Goal: Transaction & Acquisition: Purchase product/service

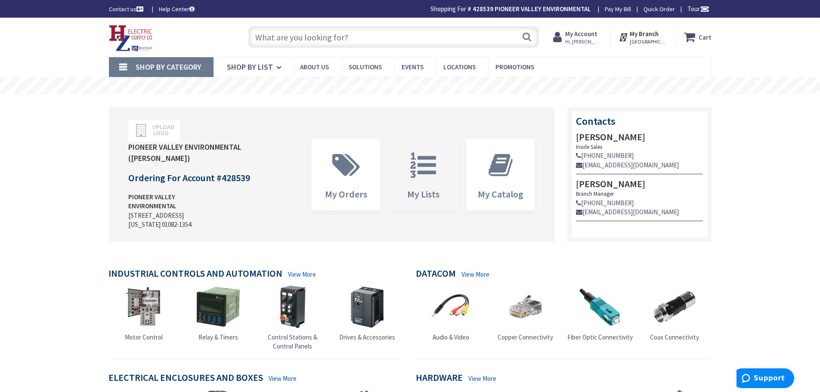
click at [431, 170] on icon at bounding box center [423, 165] width 34 height 26
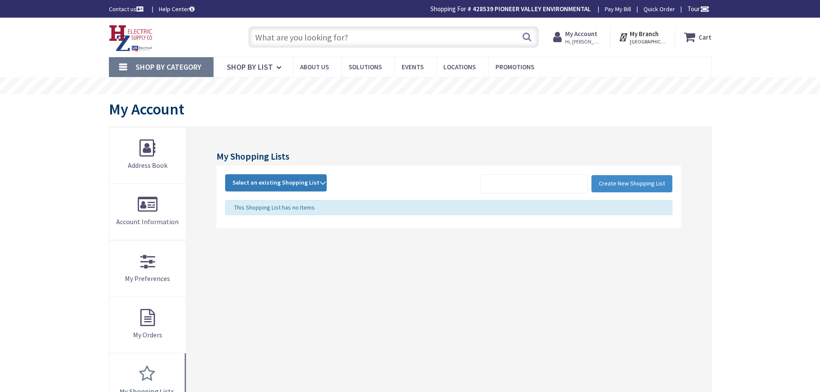
click at [298, 181] on span "Select an existing Shopping List" at bounding box center [275, 183] width 87 height 8
click at [251, 241] on link "POP" at bounding box center [275, 240] width 101 height 19
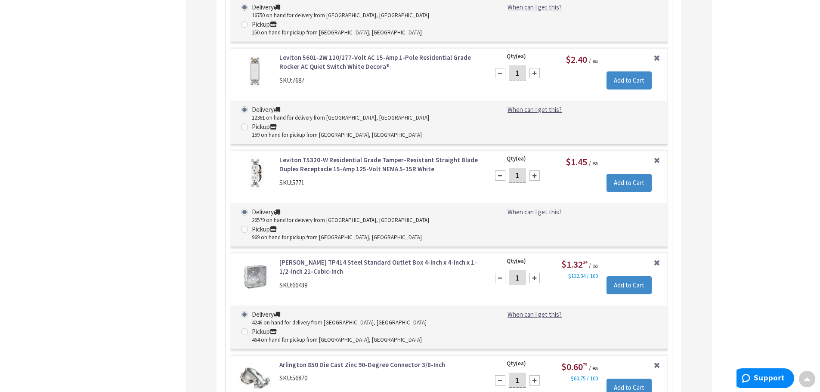
scroll to position [1330, 0]
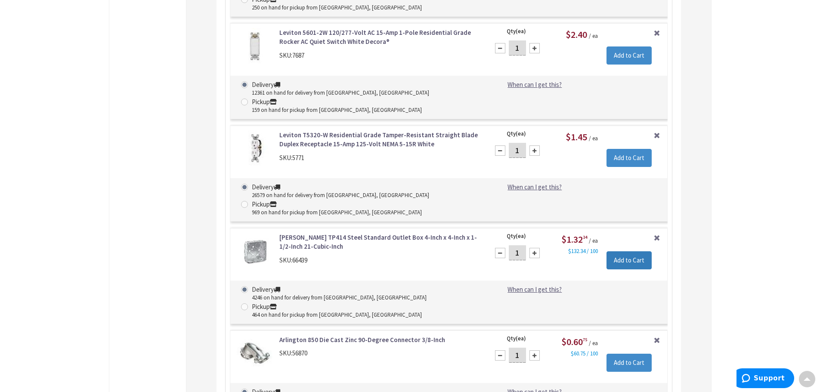
click at [623, 251] on input "Add to Cart" at bounding box center [628, 260] width 45 height 18
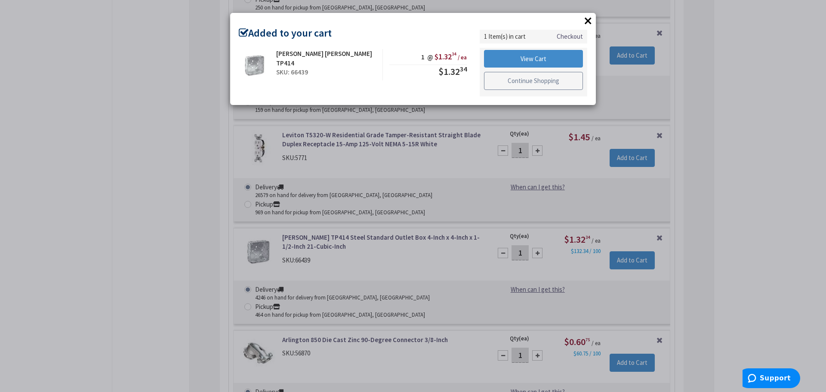
click at [500, 82] on link "Continue Shopping" at bounding box center [533, 81] width 99 height 18
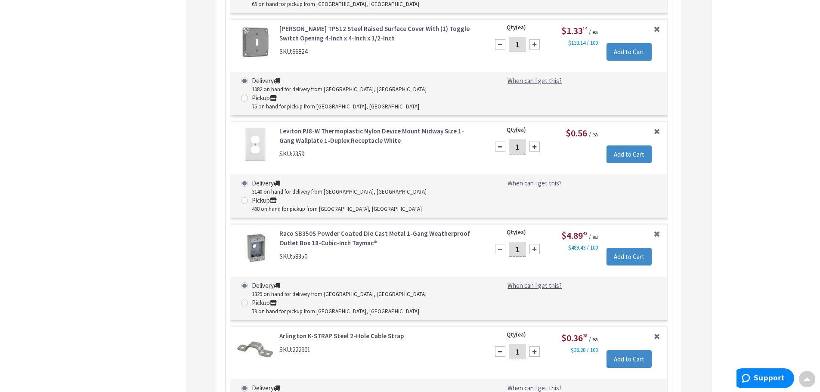
scroll to position [2410, 0]
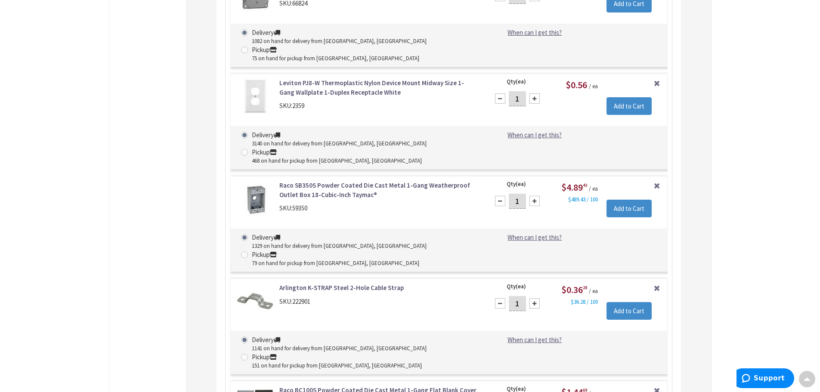
click at [423, 181] on link "Raco SB350S Powder Coated Die Cast Metal 1-Gang Weatherproof Outlet Box 18-Cubi…" at bounding box center [378, 190] width 199 height 19
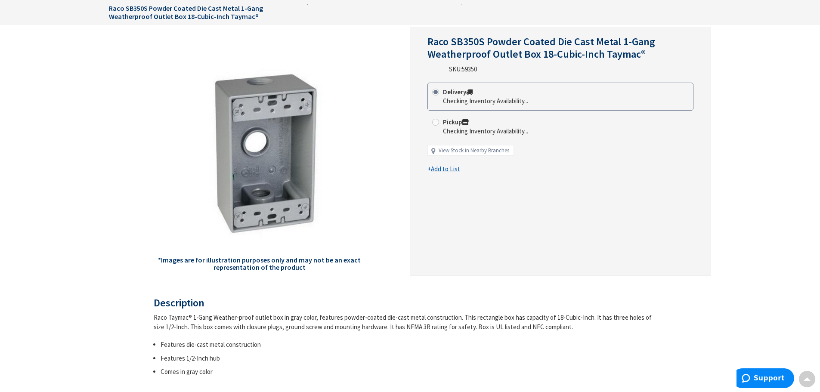
scroll to position [86, 0]
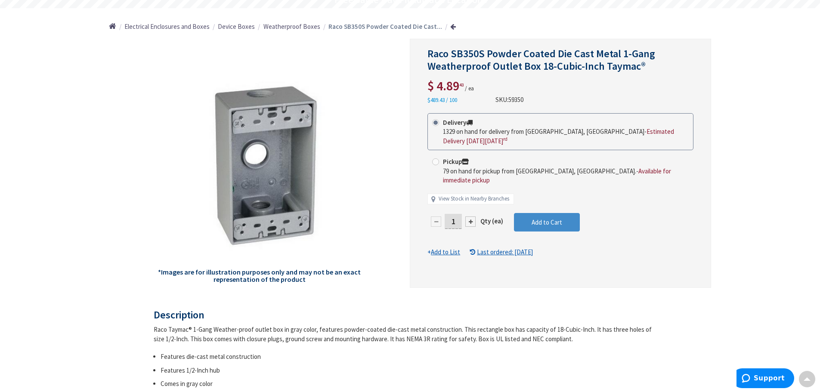
click at [470, 216] on div at bounding box center [470, 221] width 10 height 10
type input "2"
click at [544, 218] on span "Add to Cart" at bounding box center [546, 222] width 31 height 8
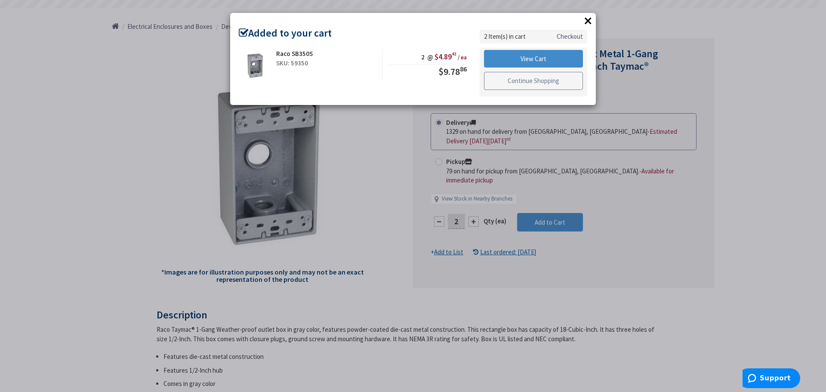
click at [570, 82] on link "Continue Shopping" at bounding box center [533, 81] width 99 height 18
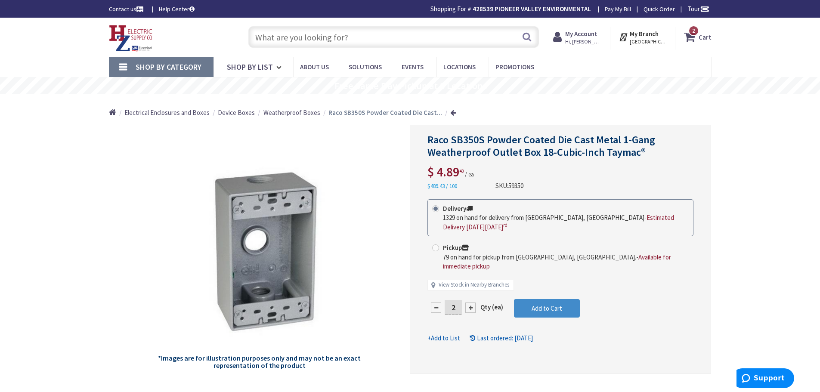
click at [130, 40] on img at bounding box center [131, 38] width 44 height 27
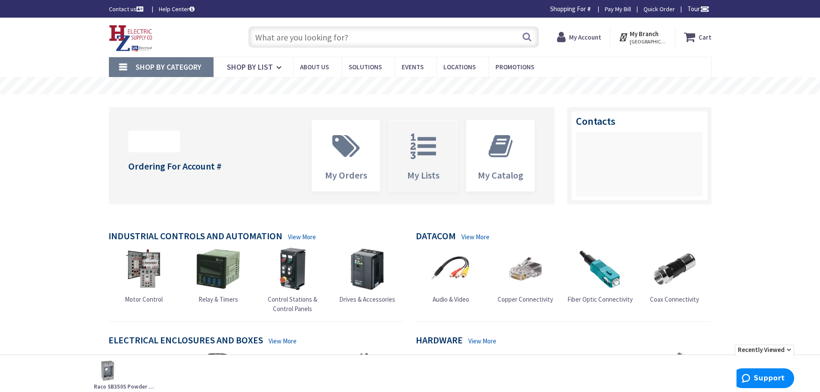
click at [426, 142] on icon at bounding box center [423, 146] width 34 height 26
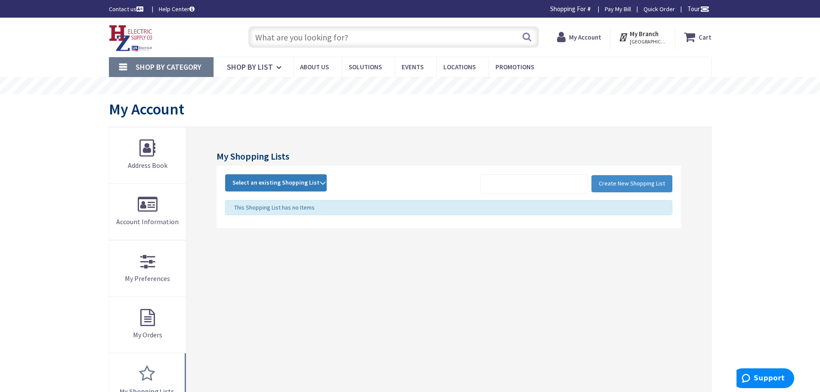
click at [300, 179] on span "Select an existing Shopping List" at bounding box center [275, 183] width 87 height 8
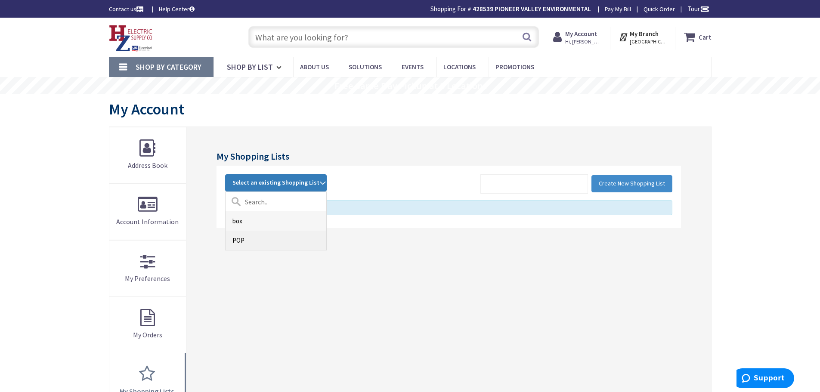
click at [243, 238] on link "POP" at bounding box center [275, 240] width 101 height 19
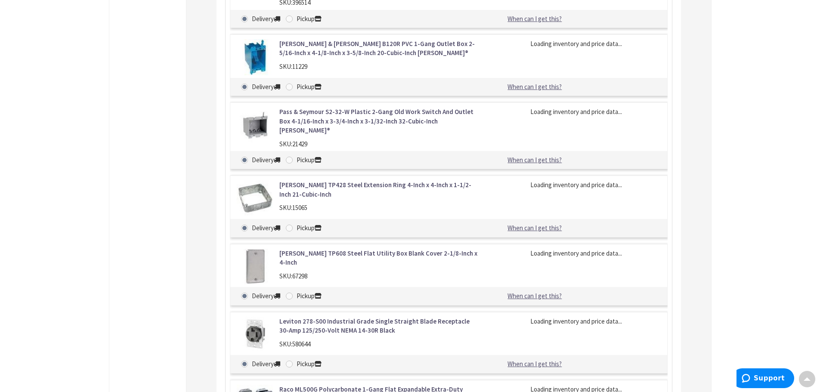
scroll to position [4518, 0]
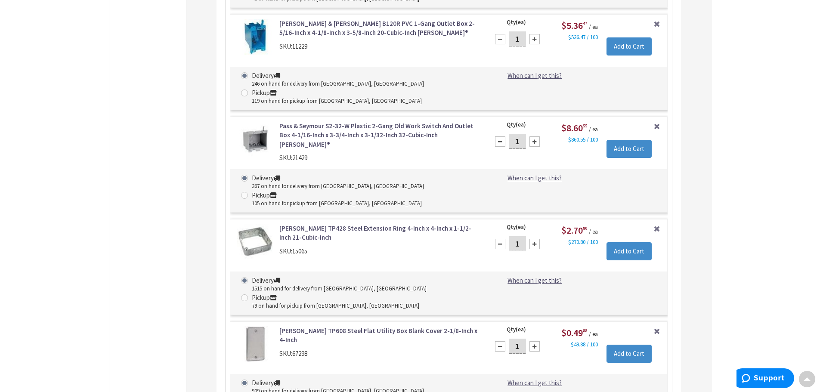
type input "2"
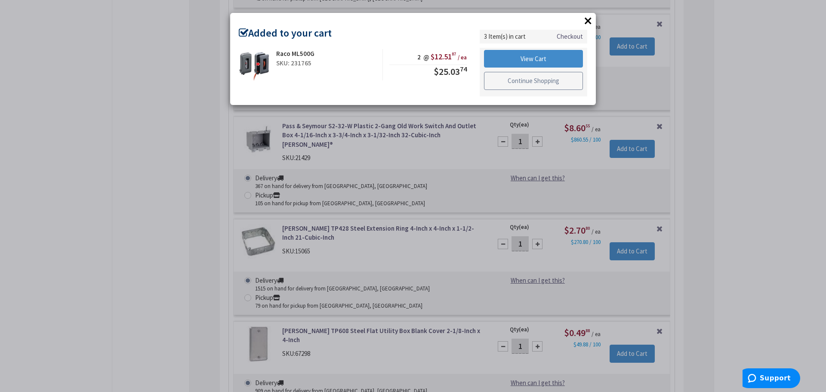
click at [553, 86] on link "Continue Shopping" at bounding box center [533, 81] width 99 height 18
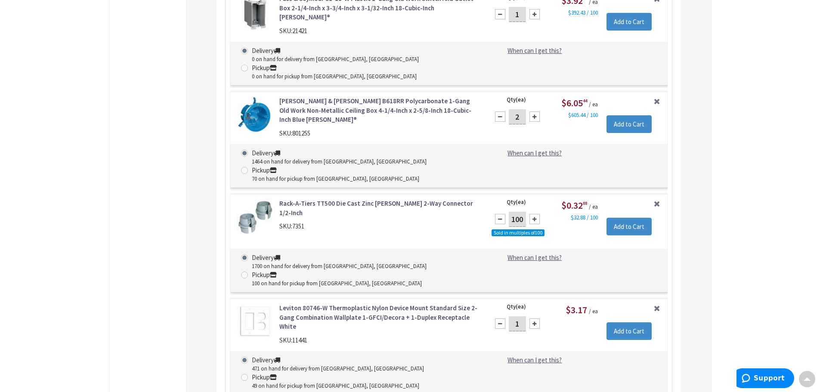
scroll to position [6233, 0]
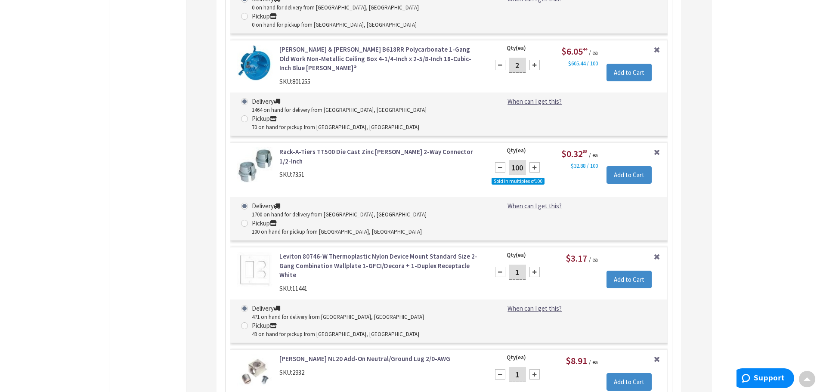
type input "2"
drag, startPoint x: 619, startPoint y: 103, endPoint x: 612, endPoint y: 101, distance: 6.8
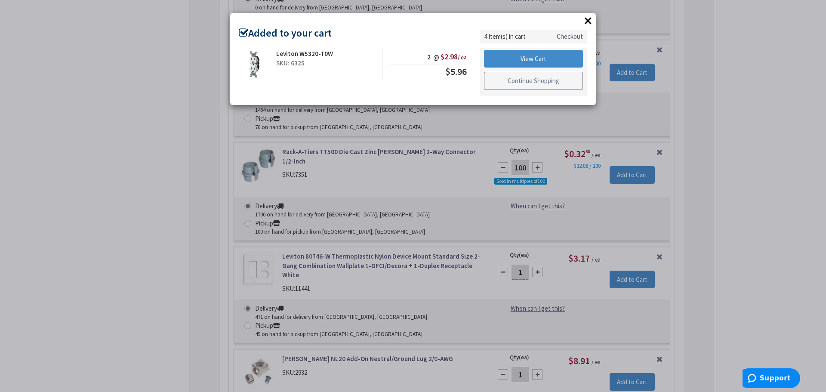
click at [547, 79] on link "Continue Shopping" at bounding box center [533, 81] width 99 height 18
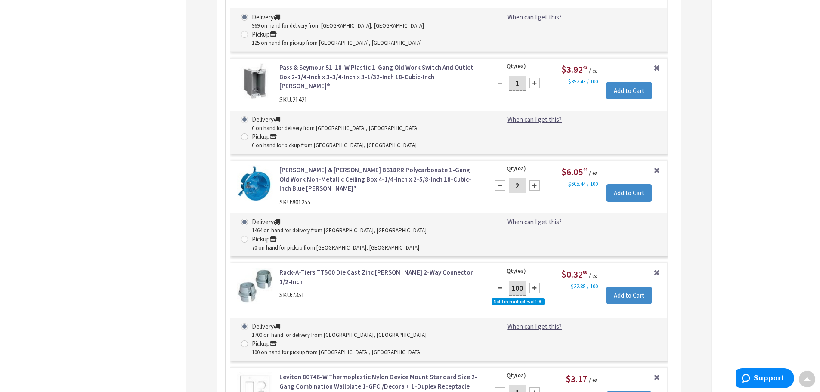
scroll to position [6061, 0]
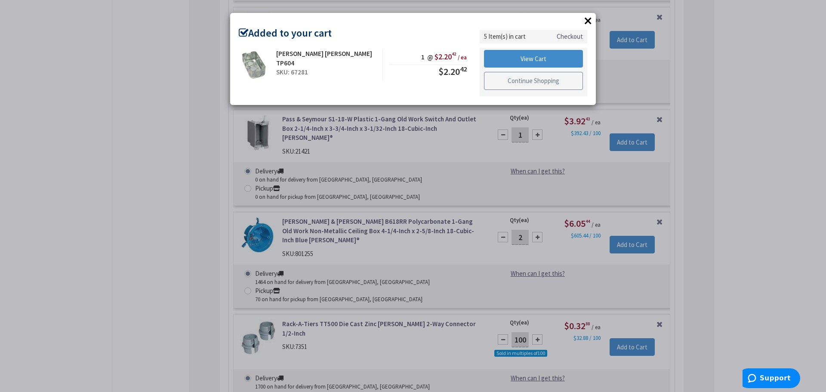
click at [534, 80] on link "Continue Shopping" at bounding box center [533, 81] width 99 height 18
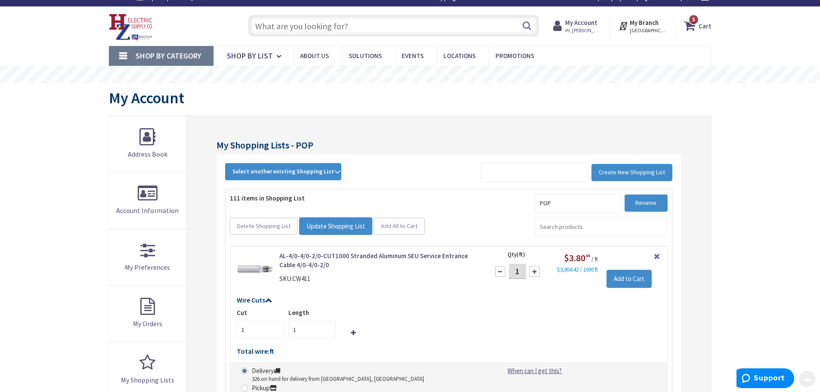
scroll to position [0, 0]
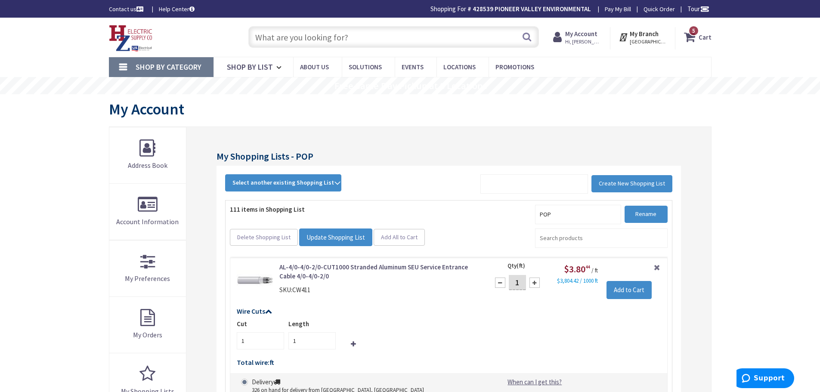
click at [382, 35] on input "text" at bounding box center [393, 37] width 290 height 22
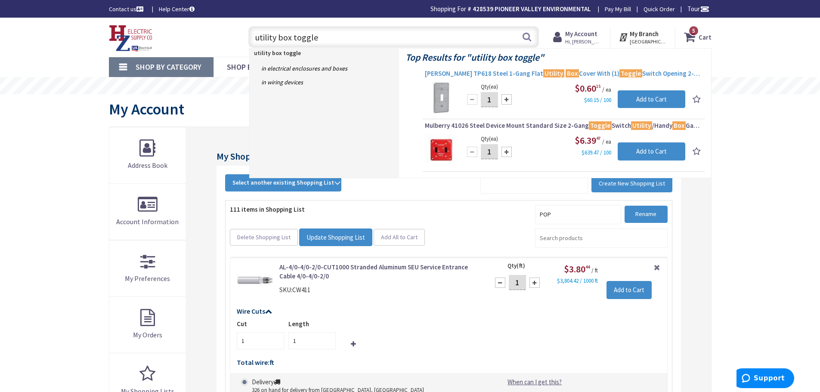
type input "utility box toggle"
click at [512, 71] on span "Crouse-Hinds TP618 Steel 1-Gang Flat Utility Box Cover With (1) Toggle Switch O…" at bounding box center [564, 73] width 278 height 9
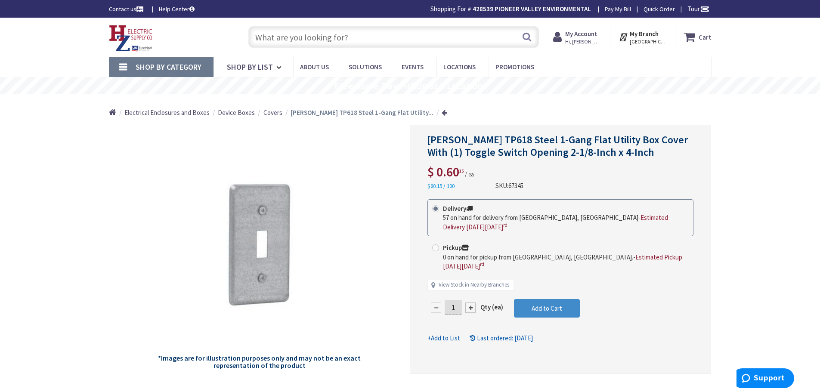
scroll to position [43, 0]
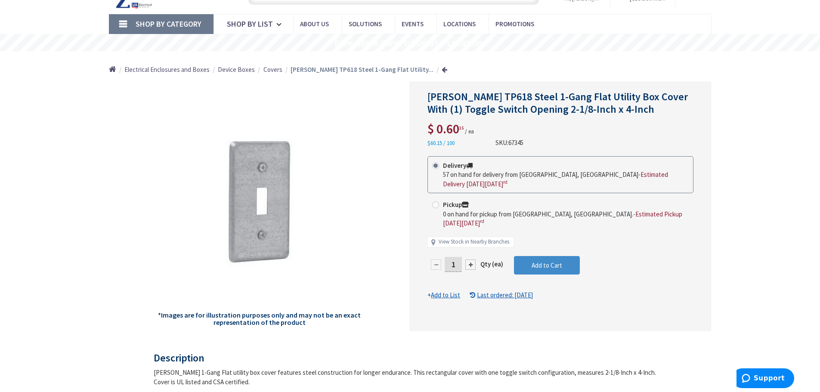
click at [447, 294] on u "Add to List" at bounding box center [445, 295] width 29 height 8
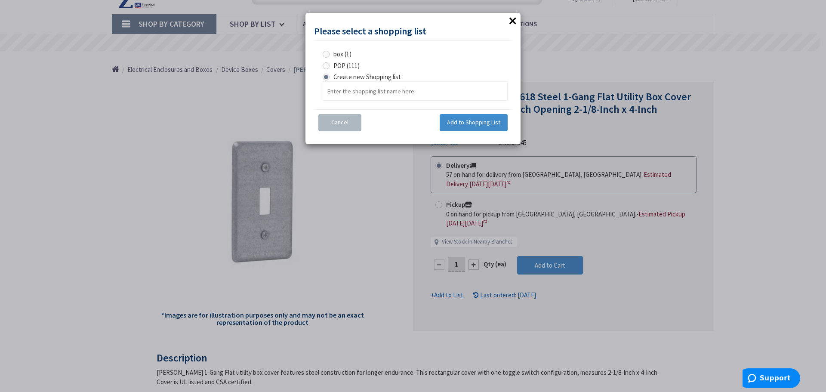
click at [327, 64] on span at bounding box center [326, 65] width 7 height 7
click at [327, 64] on input "POP (111)" at bounding box center [328, 66] width 6 height 6
radio input "true"
click at [466, 123] on span "Add to Shopping List" at bounding box center [473, 122] width 53 height 8
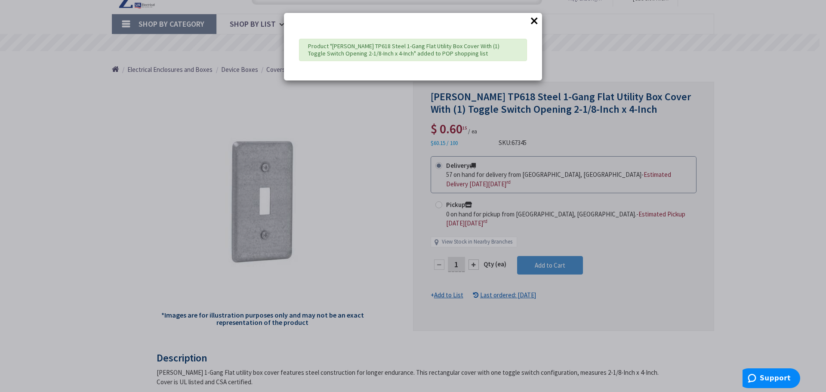
click at [534, 21] on button "×" at bounding box center [534, 20] width 13 height 13
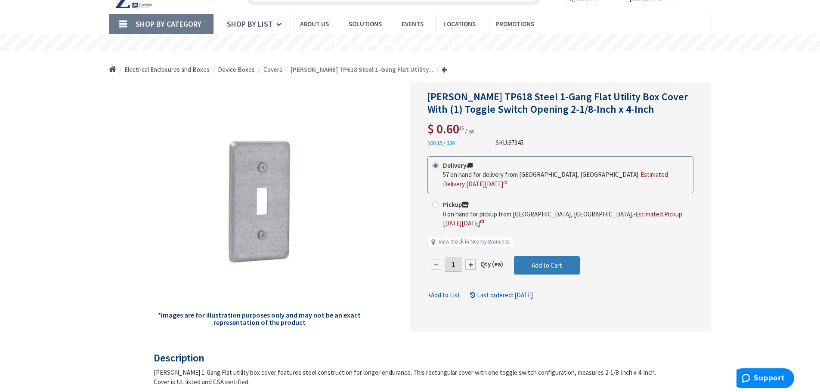
click at [548, 267] on span "Add to Cart" at bounding box center [546, 265] width 31 height 8
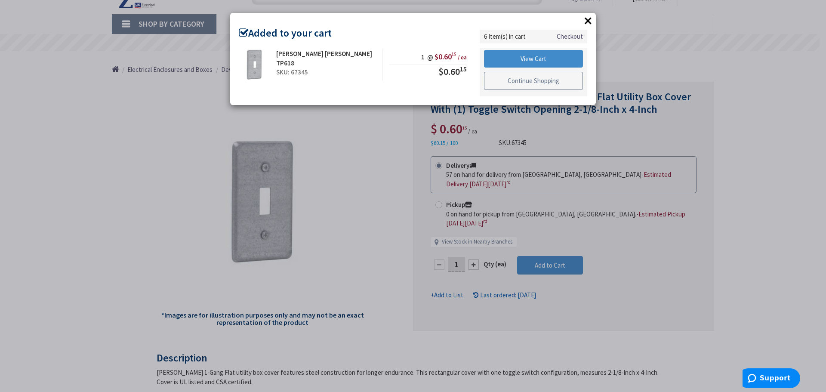
click at [520, 83] on link "Continue Shopping" at bounding box center [533, 81] width 99 height 18
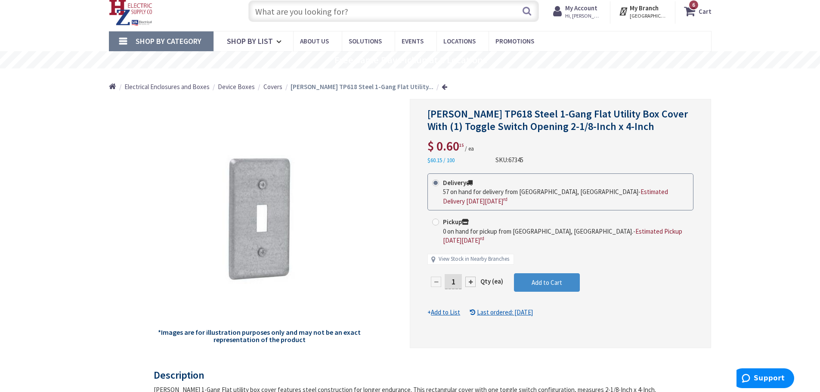
scroll to position [0, 0]
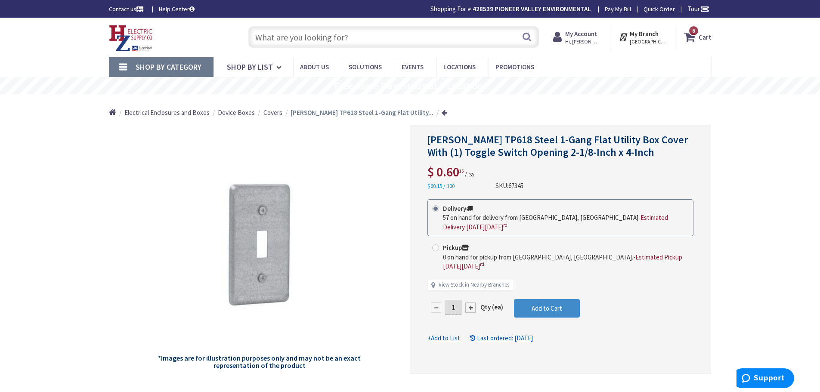
click at [332, 35] on input "text" at bounding box center [393, 37] width 290 height 22
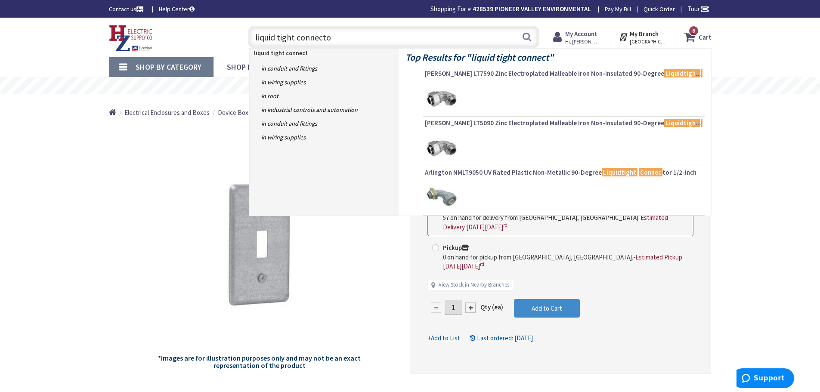
type input "liquid tight connector"
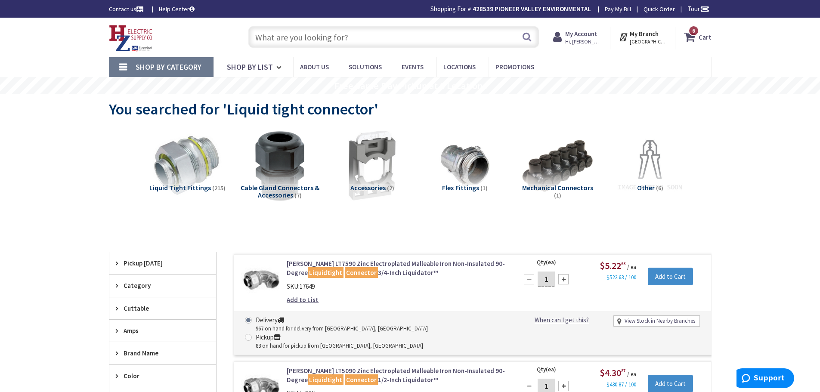
click at [689, 32] on span "6 6 items" at bounding box center [693, 30] width 11 height 11
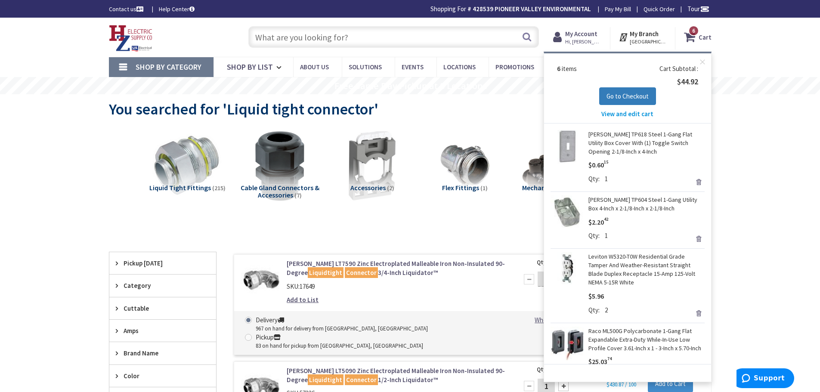
click at [626, 96] on span "Go to Checkout" at bounding box center [627, 96] width 42 height 8
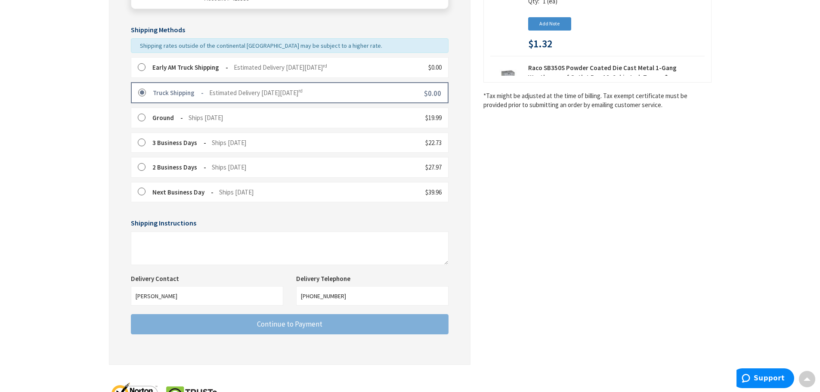
scroll to position [215, 0]
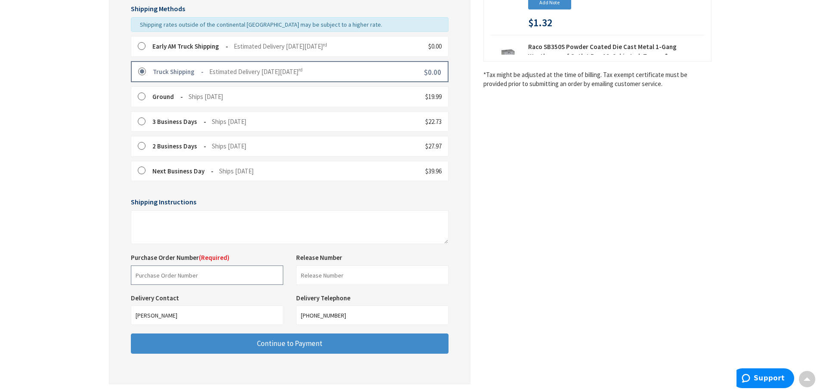
click at [185, 281] on input "text" at bounding box center [207, 274] width 152 height 19
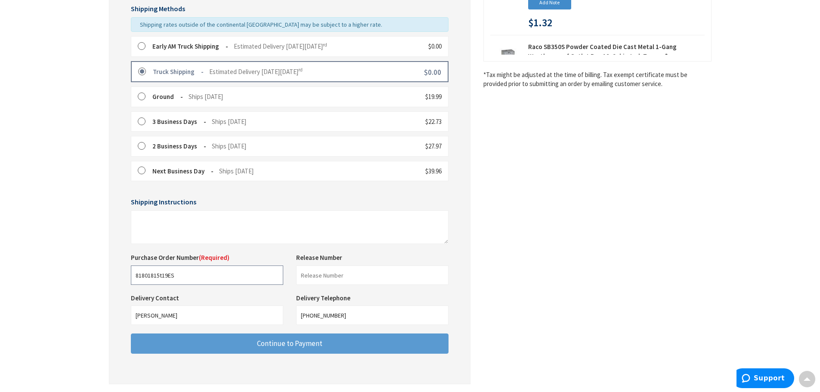
type input "81801815t19ES"
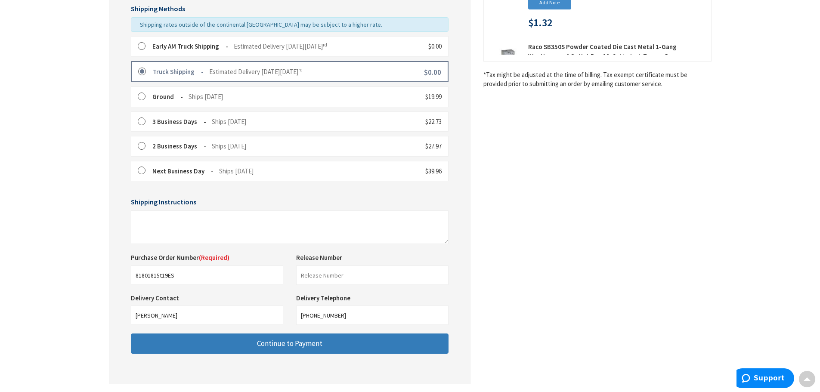
click at [247, 347] on button "Continue to Payment" at bounding box center [290, 343] width 318 height 20
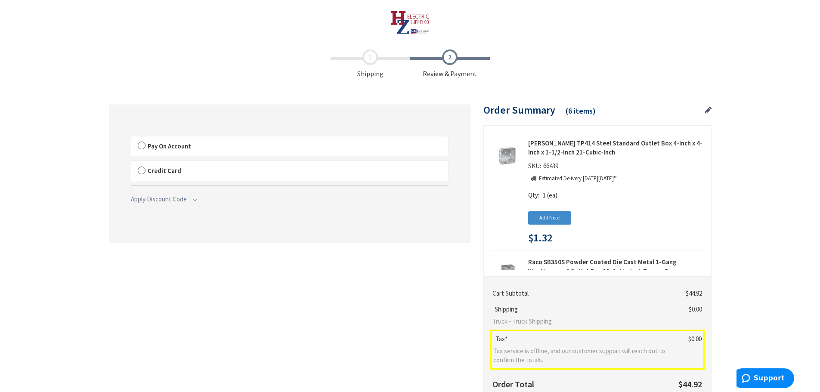
click at [140, 145] on label "Pay On Account" at bounding box center [289, 146] width 317 height 20
click at [142, 143] on label "Pay On Account" at bounding box center [289, 146] width 317 height 20
click at [131, 138] on input "Pay On Account" at bounding box center [131, 138] width 0 height 0
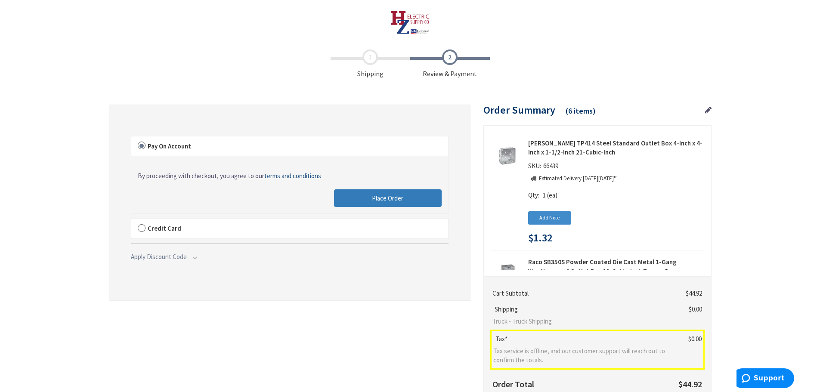
click at [377, 200] on span "Place Order" at bounding box center [387, 198] width 31 height 8
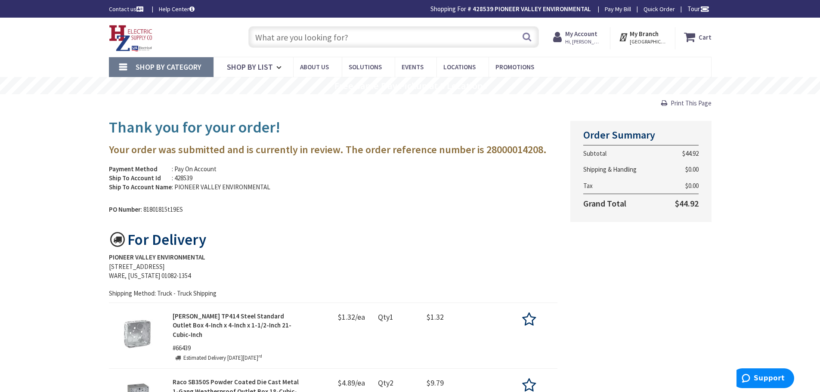
click at [117, 31] on img at bounding box center [131, 38] width 44 height 27
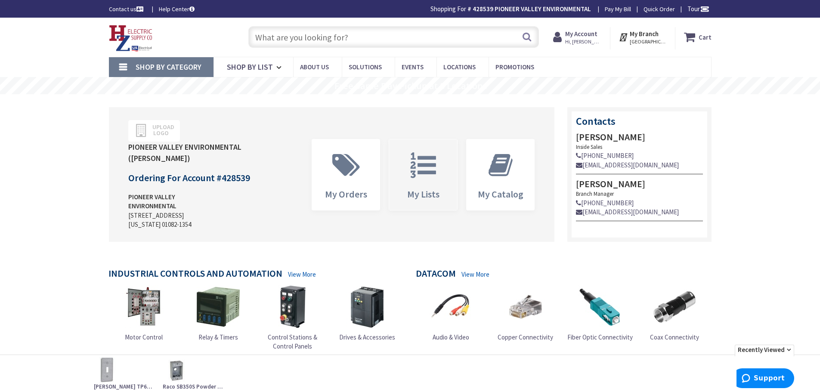
click at [420, 162] on icon at bounding box center [423, 165] width 34 height 26
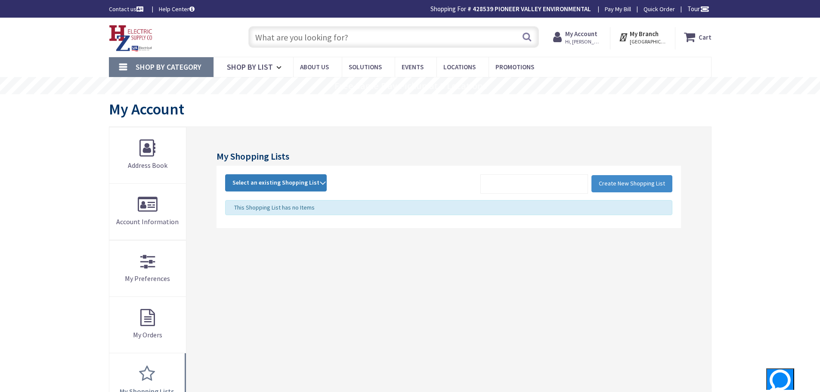
click at [310, 179] on strong "Select an existing Shopping List" at bounding box center [275, 183] width 87 height 10
click at [273, 242] on link "POP" at bounding box center [275, 240] width 101 height 19
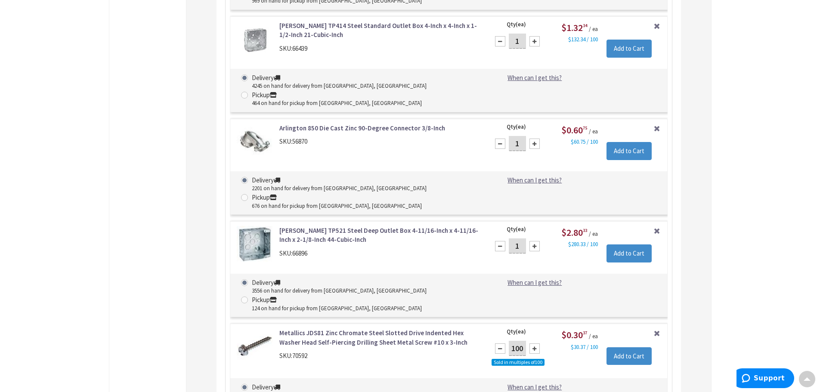
scroll to position [1585, 0]
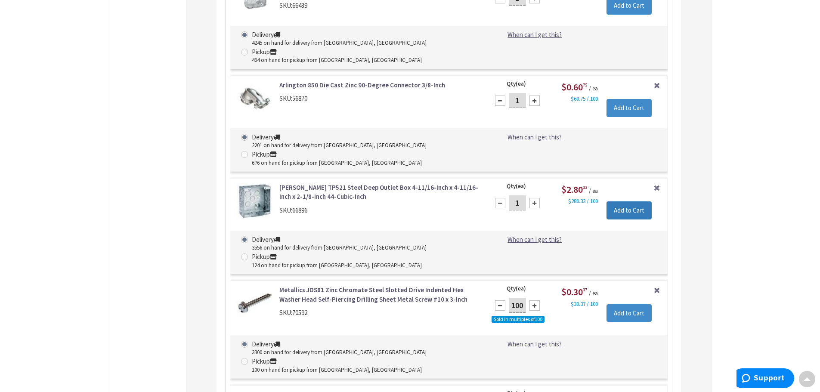
click at [622, 201] on input "Add to Cart" at bounding box center [628, 210] width 45 height 18
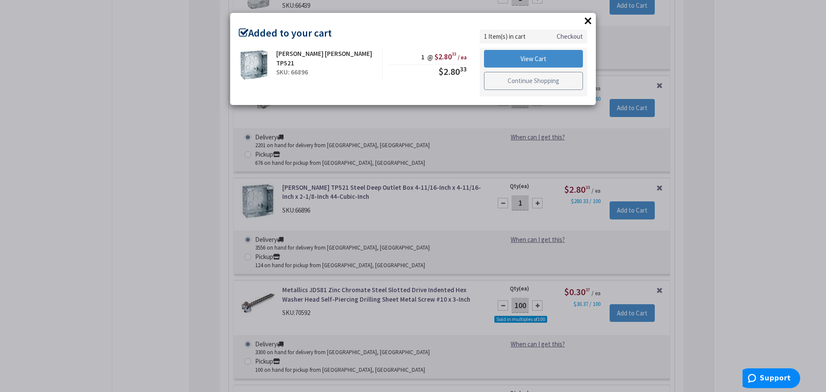
click at [534, 81] on link "Continue Shopping" at bounding box center [533, 81] width 99 height 18
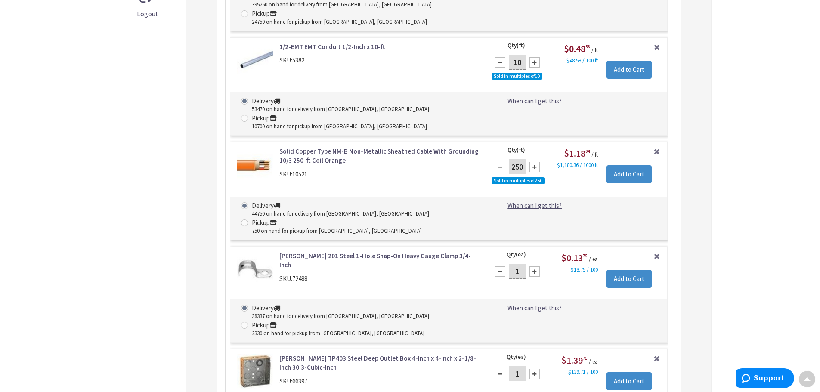
scroll to position [0, 0]
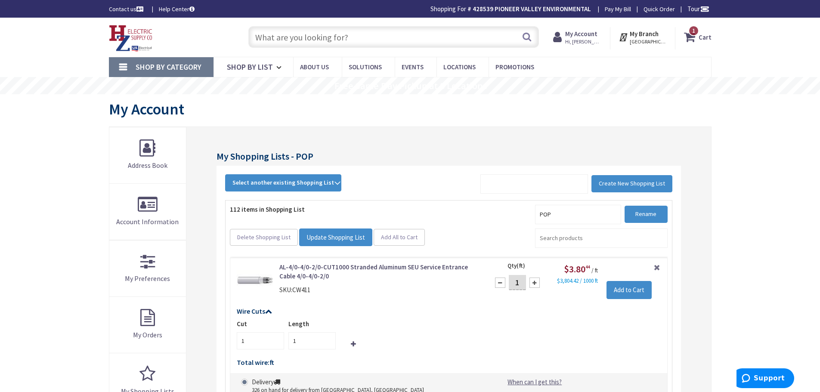
click at [420, 31] on input "text" at bounding box center [393, 37] width 290 height 22
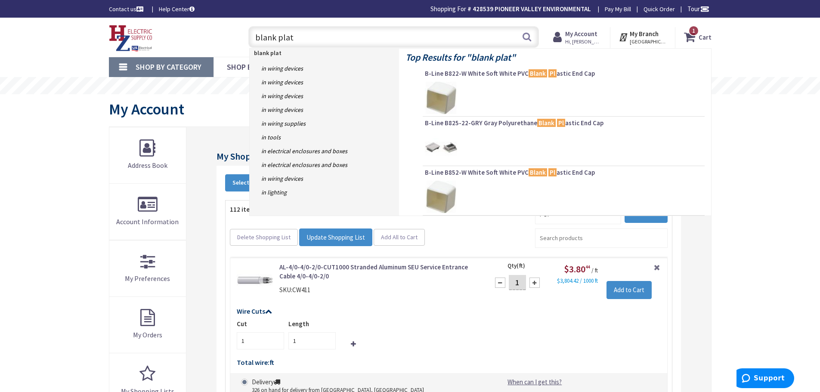
type input "blank plate"
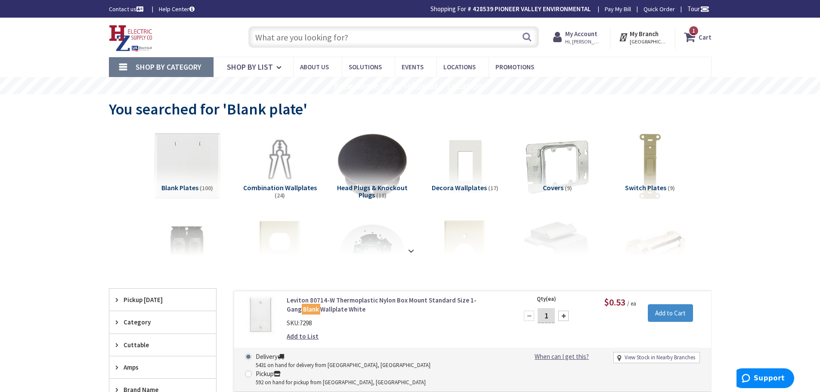
click at [344, 38] on input "text" at bounding box center [393, 37] width 290 height 22
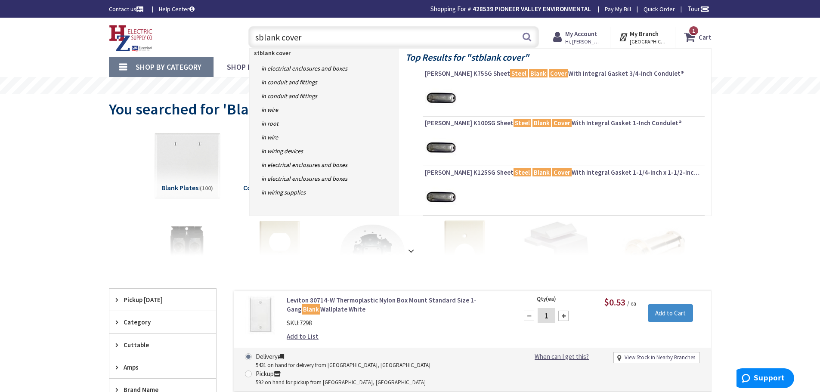
type input "blank cover"
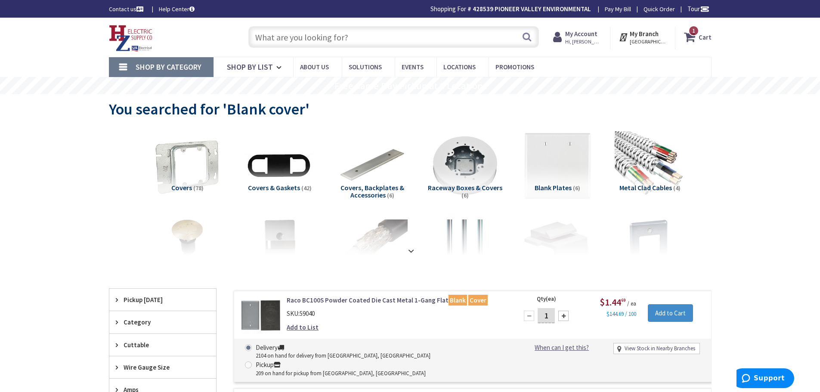
click at [360, 40] on input "text" at bounding box center [393, 37] width 290 height 22
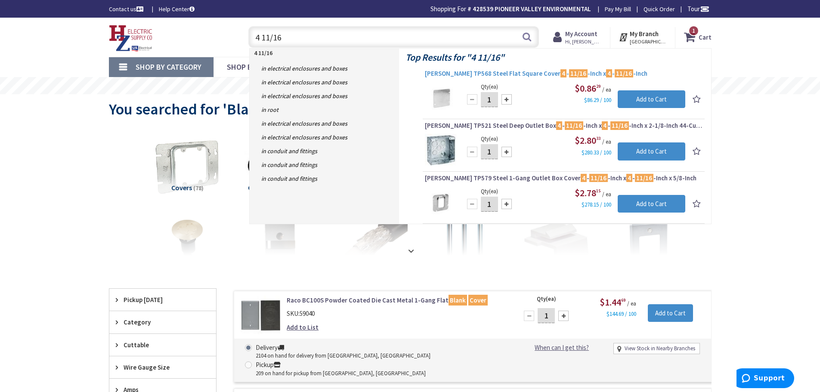
type input "4 11/16"
click at [530, 73] on span "Crouse-Hinds TP568 Steel Flat Square Cover 4 - 11/16 -Inch x 4 - 11/16 -Inch" at bounding box center [564, 73] width 278 height 9
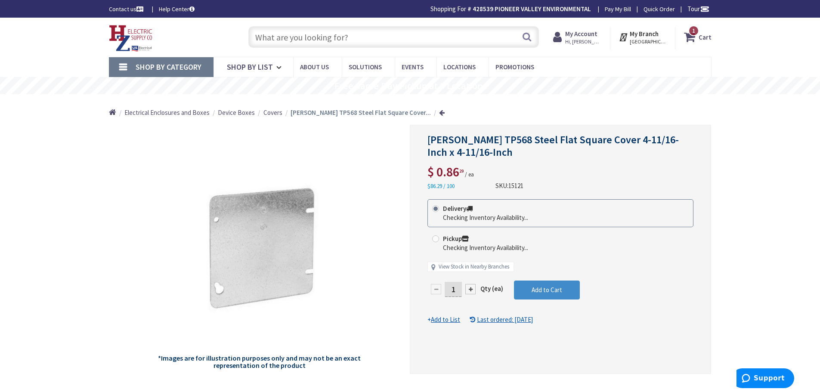
click at [446, 320] on u "Add to List" at bounding box center [445, 319] width 29 height 8
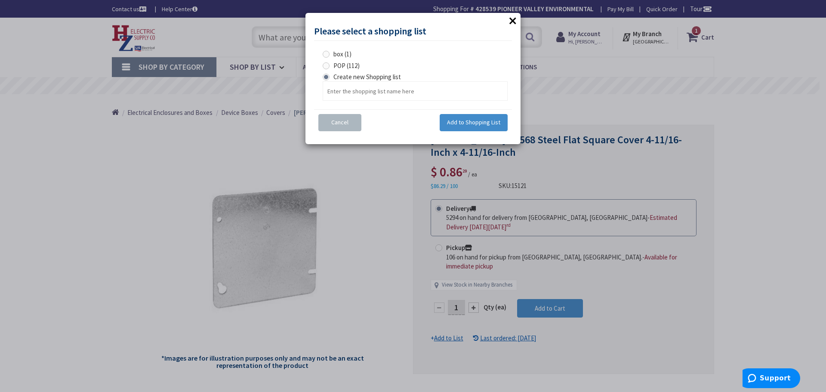
click at [326, 66] on span at bounding box center [326, 65] width 7 height 7
click at [326, 66] on input "POP (112)" at bounding box center [328, 66] width 6 height 6
radio input "true"
click at [470, 126] on span "Add to Shopping List" at bounding box center [473, 122] width 53 height 8
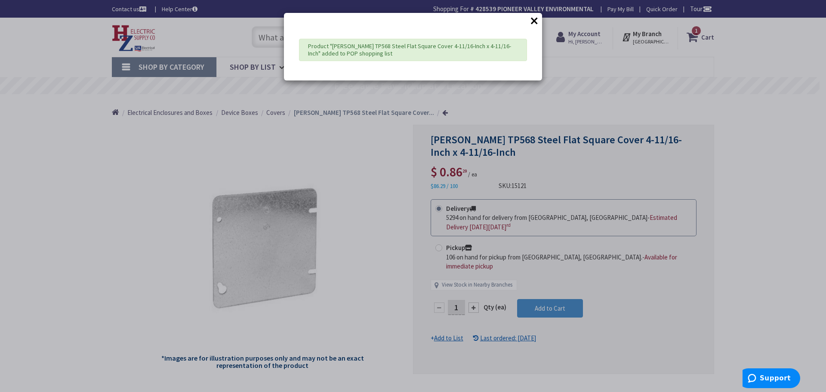
click at [535, 17] on button "×" at bounding box center [534, 20] width 13 height 13
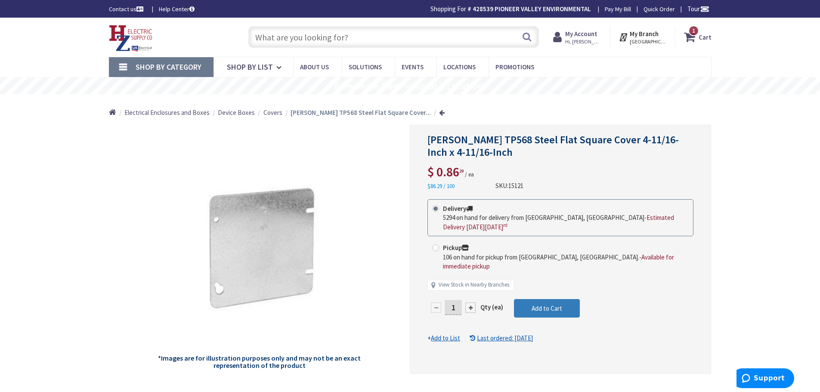
click at [546, 304] on span "Add to Cart" at bounding box center [546, 308] width 31 height 8
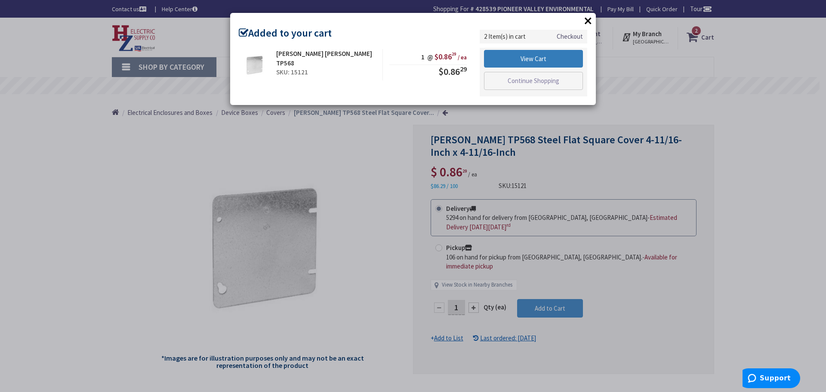
click at [563, 62] on link "View Cart" at bounding box center [533, 59] width 99 height 18
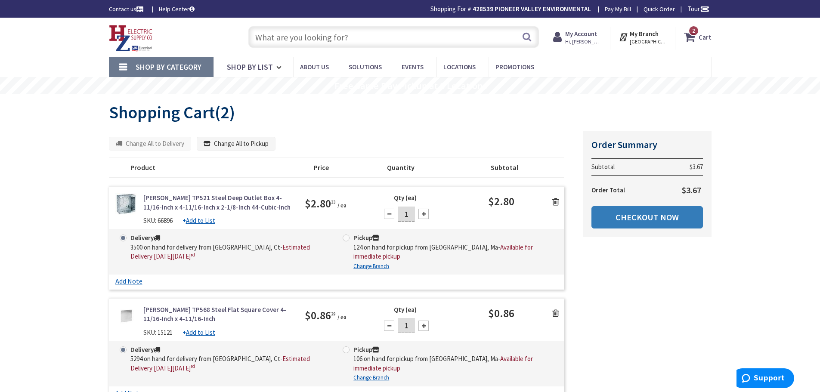
click at [650, 212] on link "Checkout Now" at bounding box center [646, 217] width 111 height 22
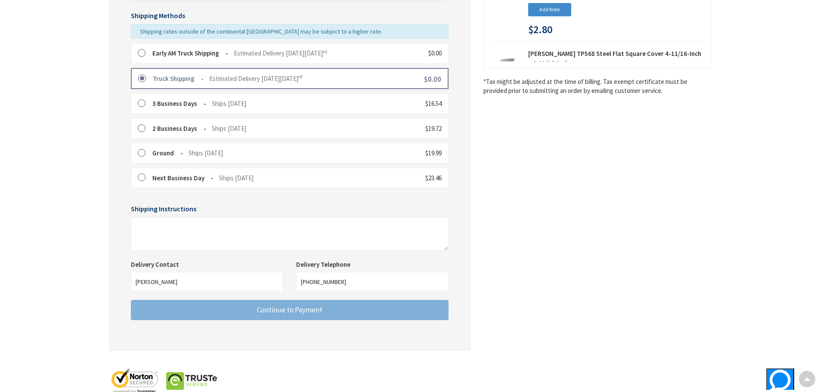
scroll to position [215, 0]
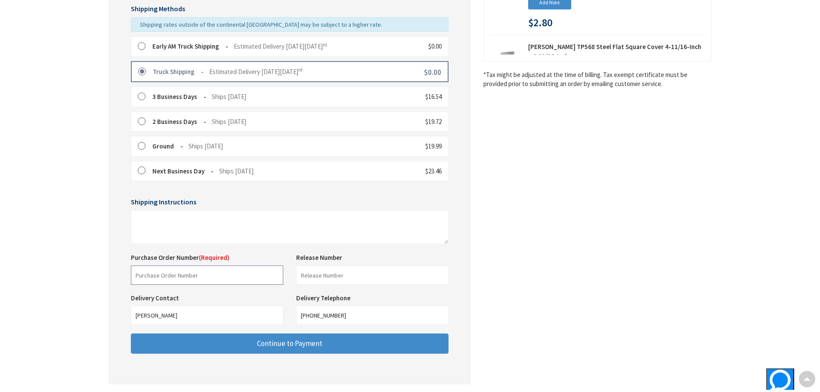
click at [207, 274] on input "text" at bounding box center [207, 274] width 152 height 19
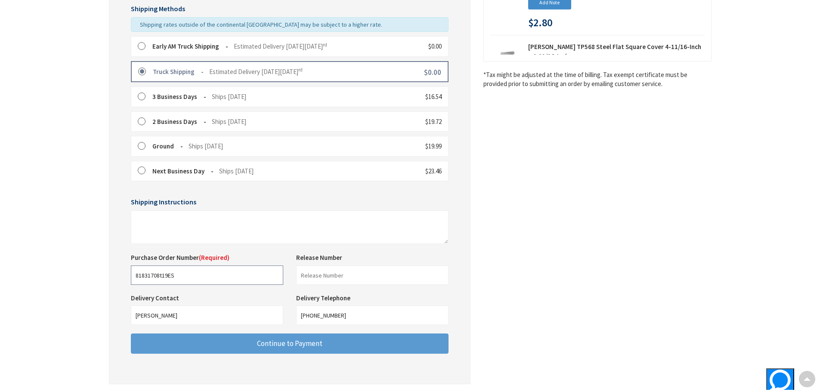
type input "81831708t19ES"
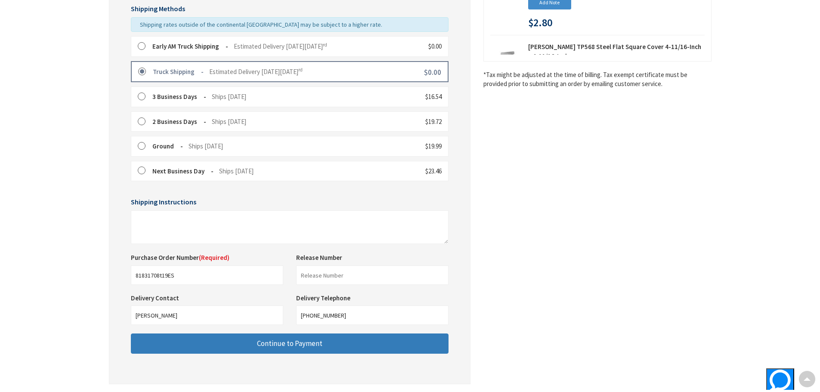
click at [305, 342] on span "Continue to Payment" at bounding box center [289, 343] width 65 height 9
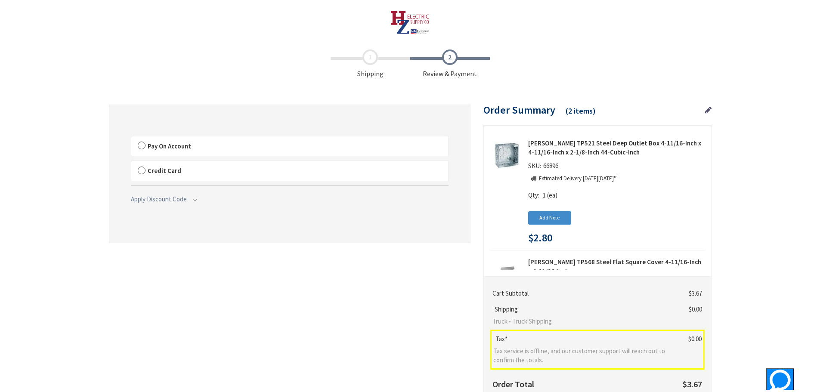
click at [142, 145] on label "Pay On Account" at bounding box center [289, 146] width 317 height 20
click at [131, 138] on input "Pay On Account" at bounding box center [131, 138] width 0 height 0
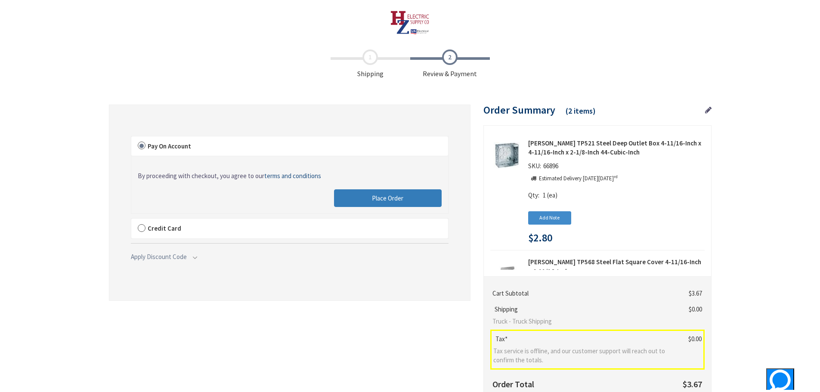
click at [359, 198] on button "Place Order" at bounding box center [388, 198] width 108 height 18
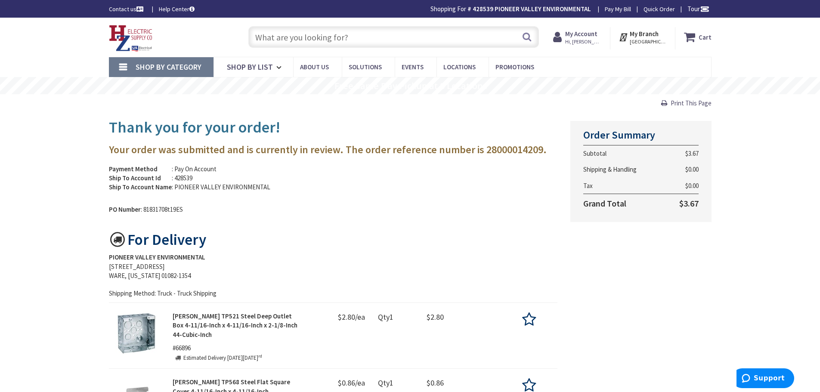
click at [129, 31] on img at bounding box center [131, 38] width 44 height 27
